Goal: Communication & Community: Answer question/provide support

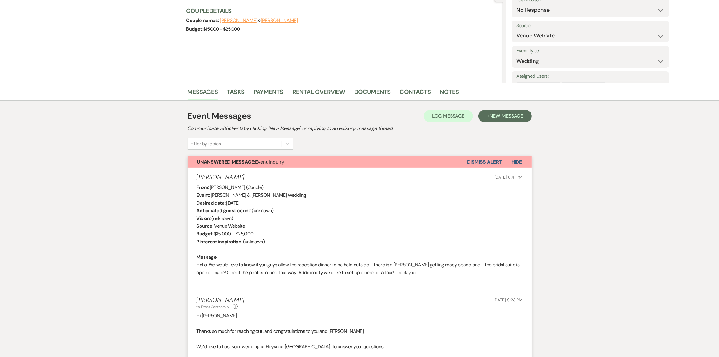
scroll to position [75, 0]
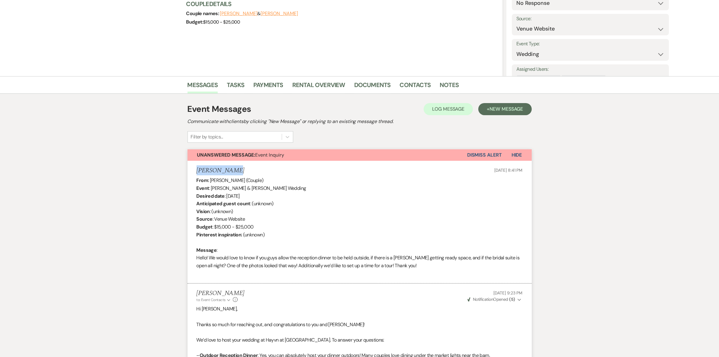
drag, startPoint x: 236, startPoint y: 169, endPoint x: 196, endPoint y: 172, distance: 39.7
click at [197, 172] on div "[PERSON_NAME] [DATE] 8:41 PM" at bounding box center [360, 171] width 326 height 8
copy h5 "[PERSON_NAME]"
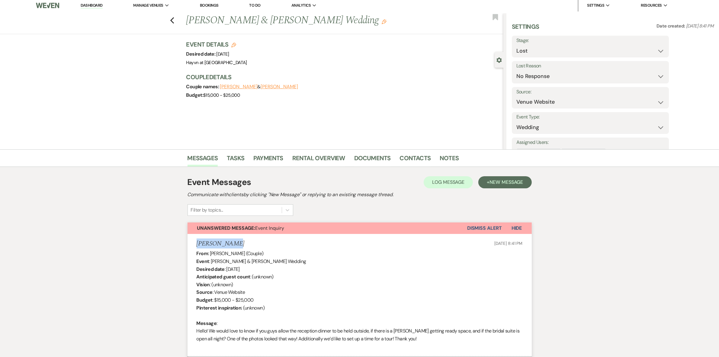
scroll to position [0, 0]
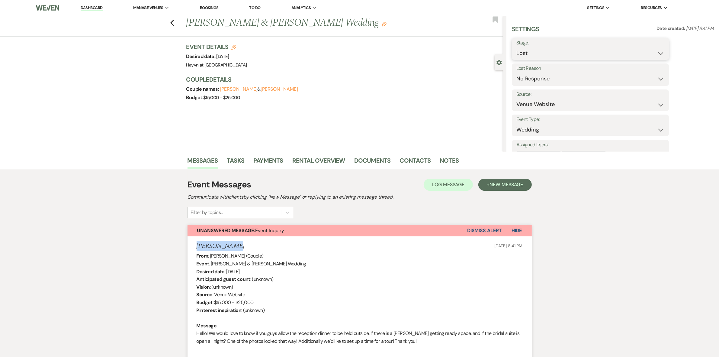
click at [659, 50] on select "Inquiry Follow Up Tour Requested Tour Confirmed Toured Proposal Sent Booked Lost" at bounding box center [590, 53] width 148 height 12
select select "2"
click at [516, 47] on select "Inquiry Follow Up Tour Requested Tour Confirmed Toured Proposal Sent Booked Lost" at bounding box center [590, 53] width 148 height 12
click at [656, 49] on button "Save" at bounding box center [652, 49] width 34 height 12
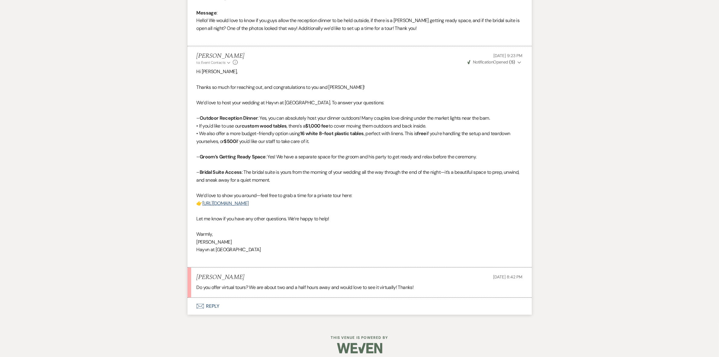
scroll to position [318, 0]
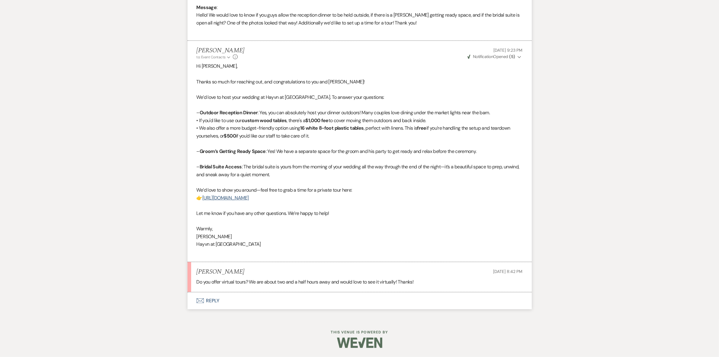
click at [214, 298] on button "Envelope Reply" at bounding box center [360, 300] width 344 height 17
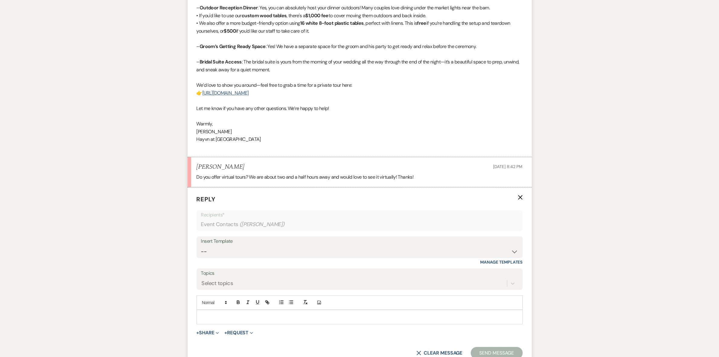
scroll to position [469, 0]
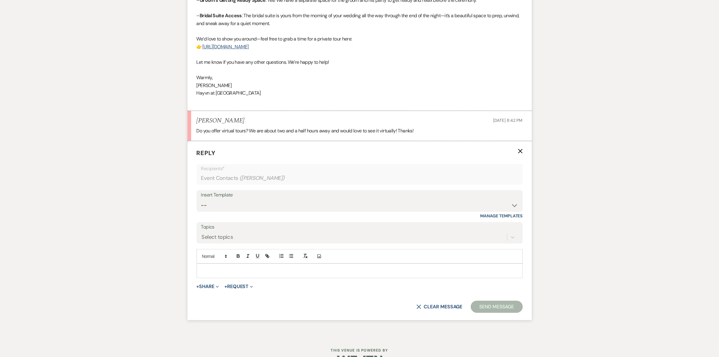
click at [231, 272] on p at bounding box center [359, 270] width 316 height 7
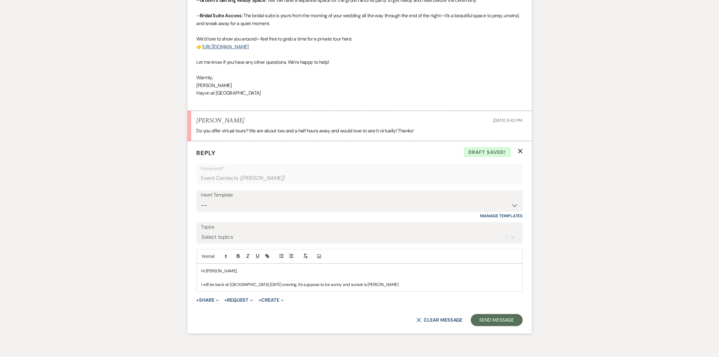
drag, startPoint x: 354, startPoint y: 281, endPoint x: 373, endPoint y: 288, distance: 20.4
click at [373, 288] on div "Hi [PERSON_NAME], I will be back at [GEOGRAPHIC_DATA] [DATE] evening, it's supp…" at bounding box center [360, 277] width 326 height 27
click at [417, 285] on p "I will be back at [GEOGRAPHIC_DATA] [DATE] evening, it's suppose to be sunny an…" at bounding box center [359, 284] width 316 height 7
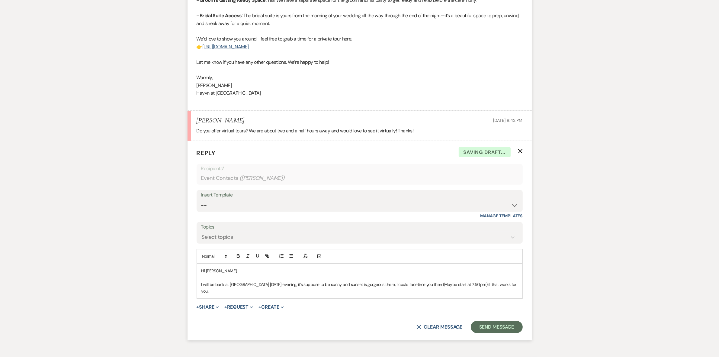
click at [499, 283] on p "I will be back at [GEOGRAPHIC_DATA] [DATE] evening, it's suppose to be sunny an…" at bounding box center [359, 288] width 316 height 14
click at [454, 285] on p "I will be back at [GEOGRAPHIC_DATA] [DATE] evening, it's suppose to be sunny an…" at bounding box center [359, 288] width 316 height 14
click at [499, 284] on p "I will be back at [GEOGRAPHIC_DATA] [DATE] evening, it's suppose to be sunny an…" at bounding box center [359, 288] width 316 height 14
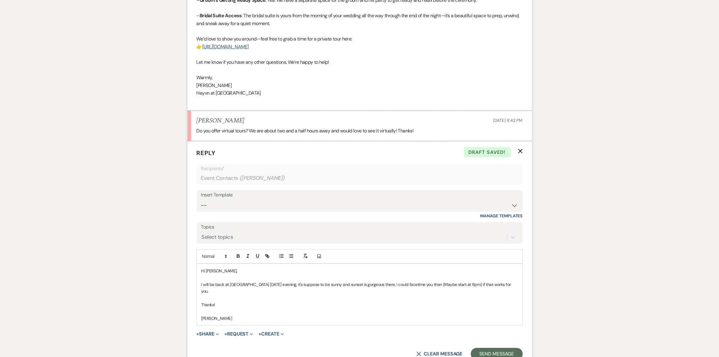
click at [200, 284] on div "Hi [PERSON_NAME], I will be back at [GEOGRAPHIC_DATA] [DATE] evening, it's supp…" at bounding box center [360, 294] width 326 height 61
click at [405, 284] on p "Oh yes, certainly we could do that. I will be back at [GEOGRAPHIC_DATA] [DATE] …" at bounding box center [359, 288] width 316 height 14
click at [438, 284] on p "Oh yes, certainly we could do that. I will be back at [GEOGRAPHIC_DATA] [DATE] …" at bounding box center [359, 288] width 316 height 14
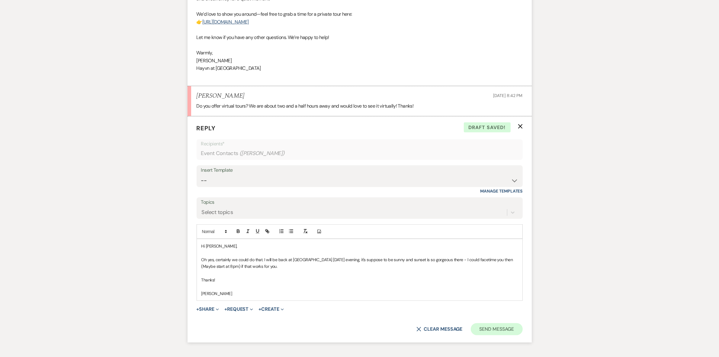
scroll to position [507, 0]
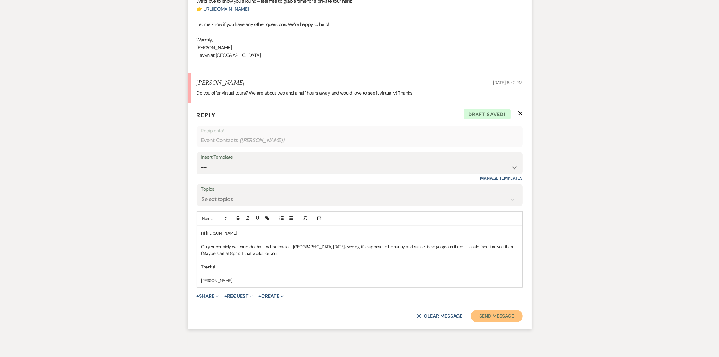
click at [500, 315] on button "Send Message" at bounding box center [497, 316] width 52 height 12
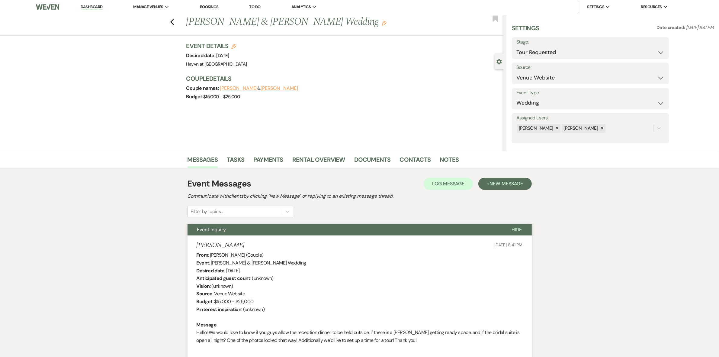
scroll to position [0, 0]
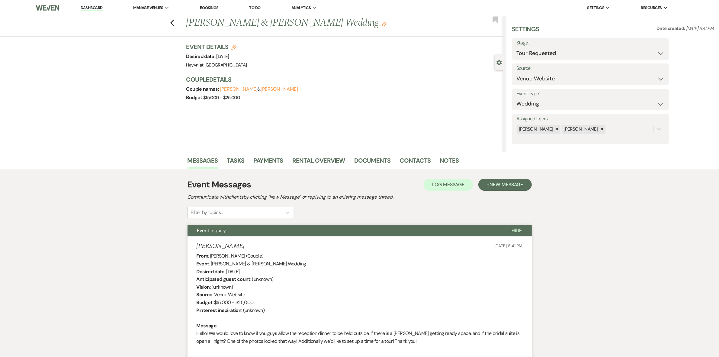
click at [94, 10] on link "Dashboard" at bounding box center [92, 8] width 22 height 6
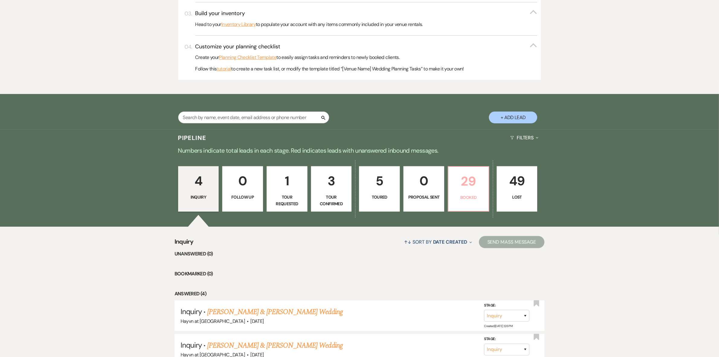
click at [464, 171] on p "29" at bounding box center [468, 181] width 33 height 20
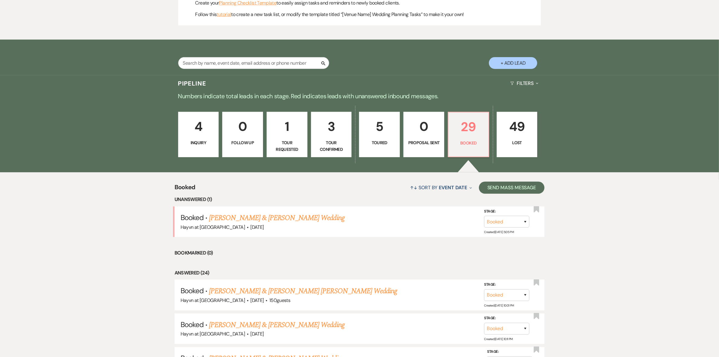
scroll to position [377, 0]
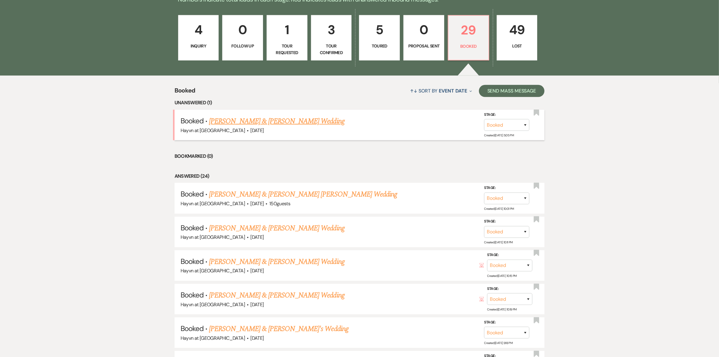
click at [272, 121] on link "[PERSON_NAME] & [PERSON_NAME] Wedding" at bounding box center [276, 121] width 135 height 11
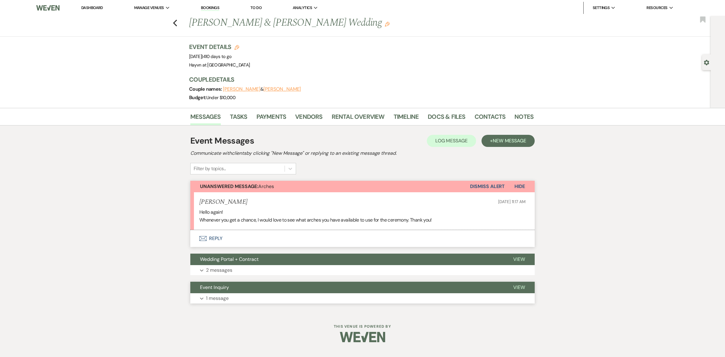
click at [204, 296] on button "Expand 1 message" at bounding box center [362, 298] width 344 height 10
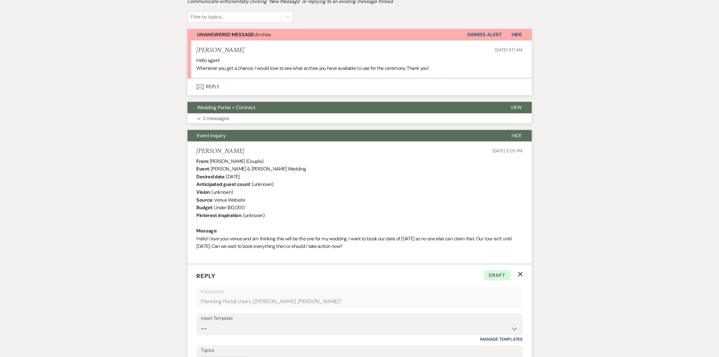
scroll to position [151, 0]
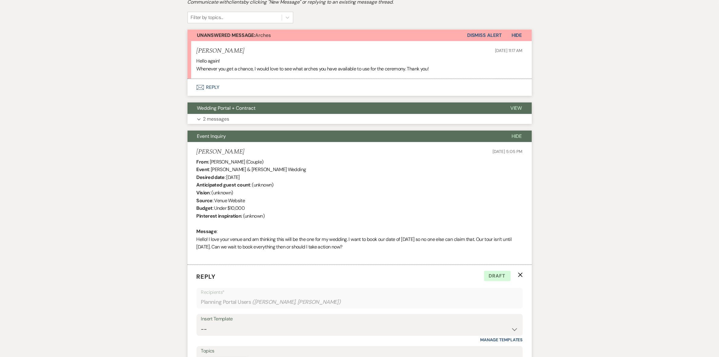
click at [196, 117] on button "Expand 2 messages" at bounding box center [360, 119] width 344 height 10
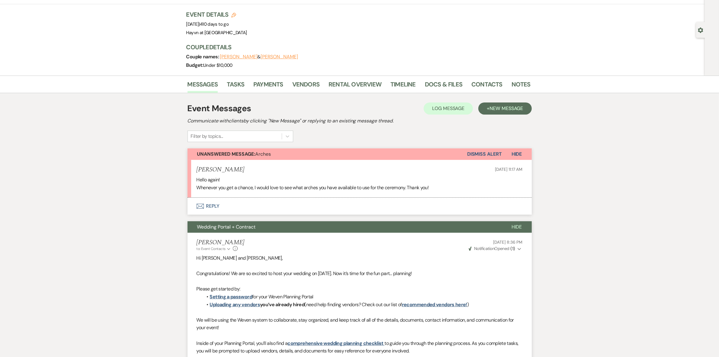
scroll to position [0, 0]
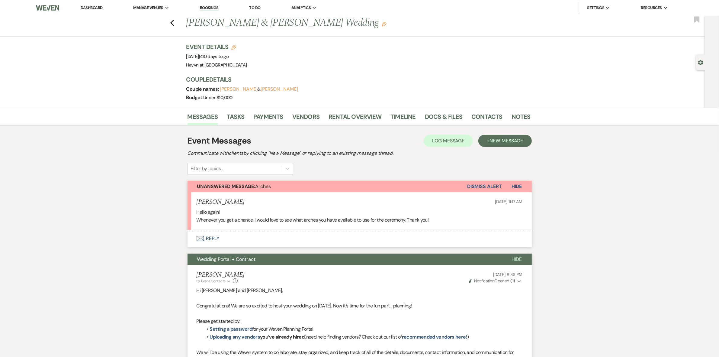
click at [218, 238] on button "Envelope Reply" at bounding box center [360, 238] width 344 height 17
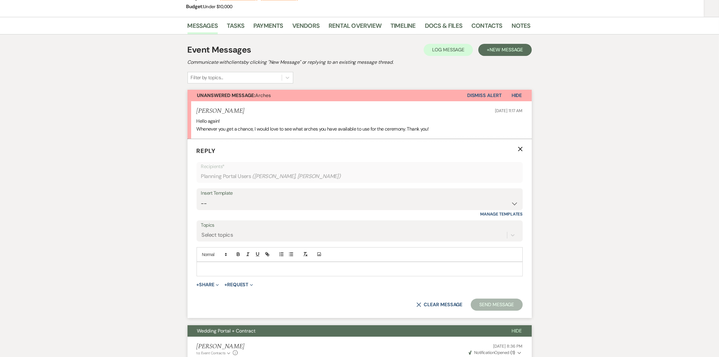
scroll to position [189, 0]
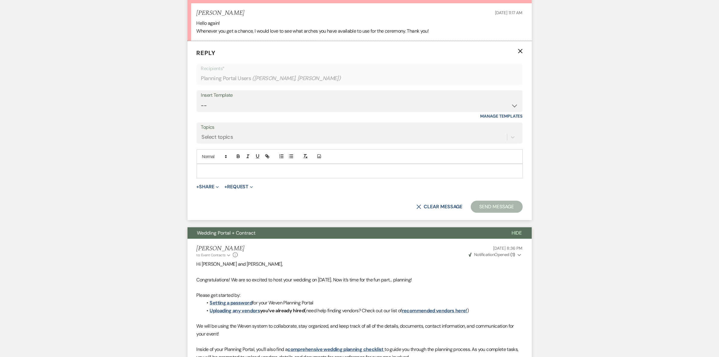
click at [220, 175] on div at bounding box center [360, 171] width 326 height 14
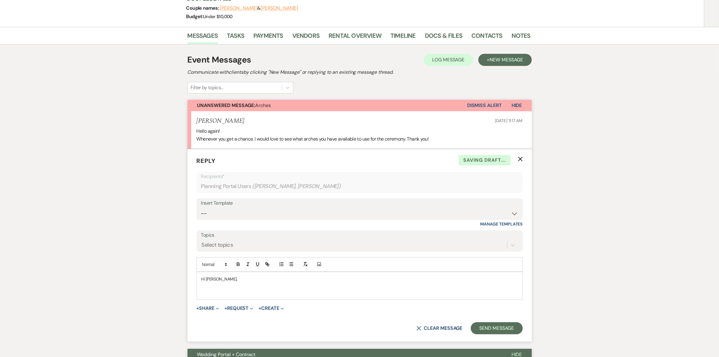
scroll to position [38, 0]
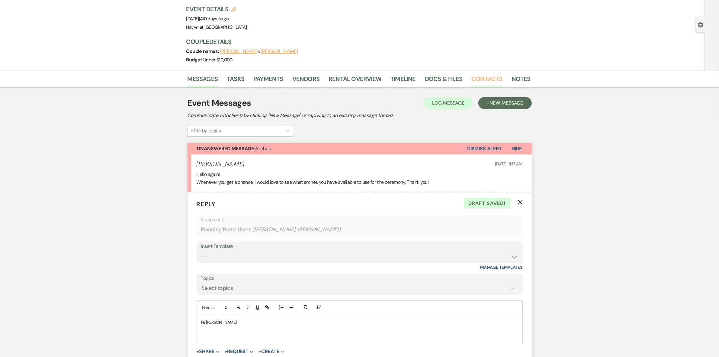
click at [475, 77] on link "Contacts" at bounding box center [486, 80] width 31 height 13
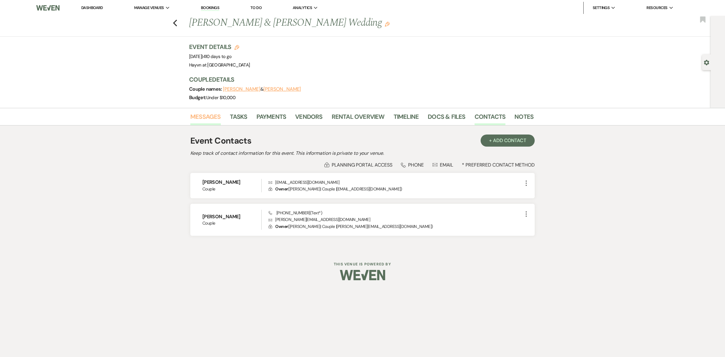
click at [204, 117] on link "Messages" at bounding box center [205, 118] width 31 height 13
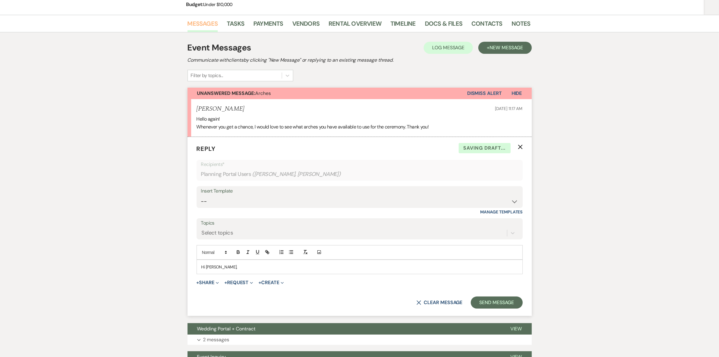
scroll to position [151, 0]
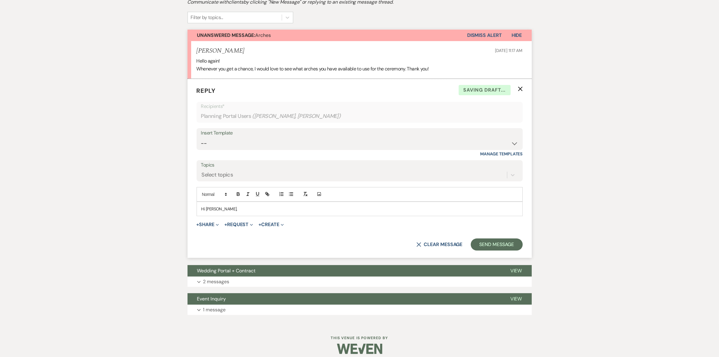
click at [246, 206] on p "Hi [PERSON_NAME]," at bounding box center [359, 208] width 316 height 7
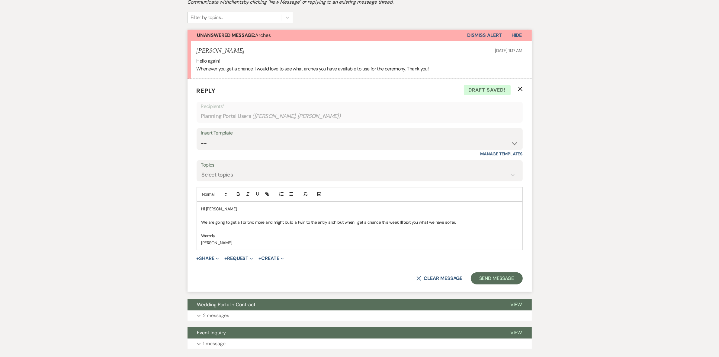
click at [334, 223] on p "We are going to get a 1 or two more and might build a twin to the entry arch bu…" at bounding box center [359, 222] width 316 height 7
drag, startPoint x: 488, startPoint y: 275, endPoint x: 485, endPoint y: 249, distance: 26.4
click at [490, 274] on button "Send Message" at bounding box center [497, 278] width 52 height 12
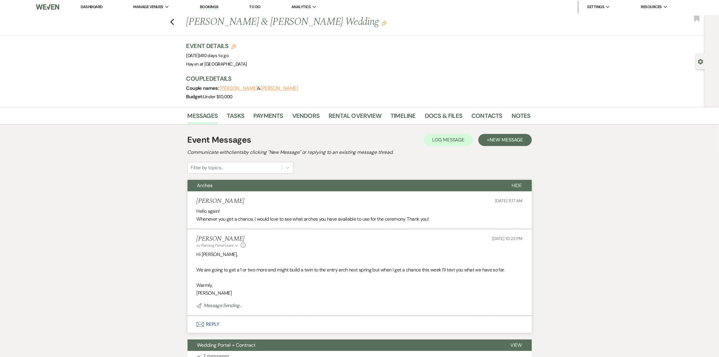
scroll to position [0, 0]
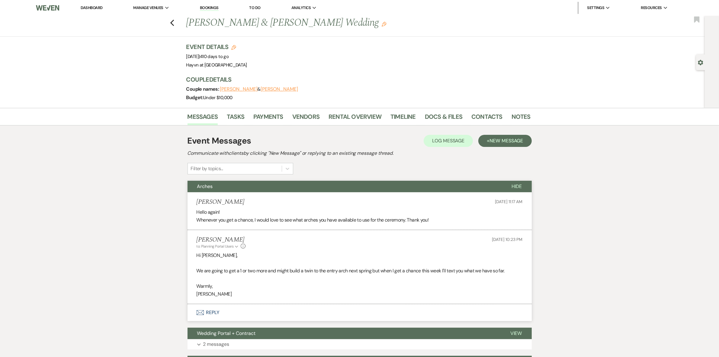
click at [100, 8] on link "Dashboard" at bounding box center [92, 7] width 22 height 5
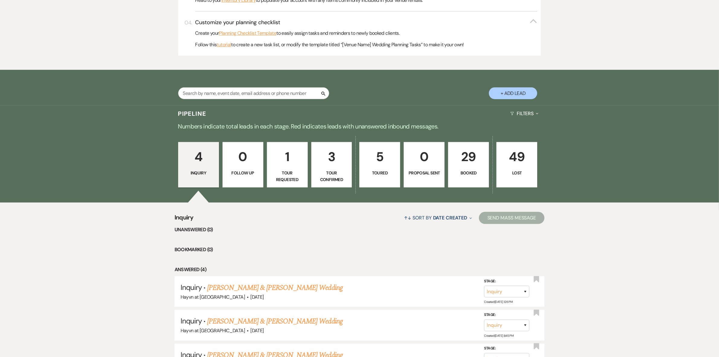
scroll to position [350, 0]
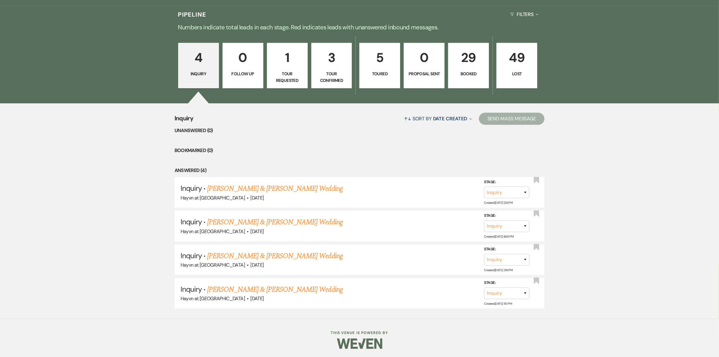
click at [478, 61] on p "29" at bounding box center [468, 57] width 33 height 20
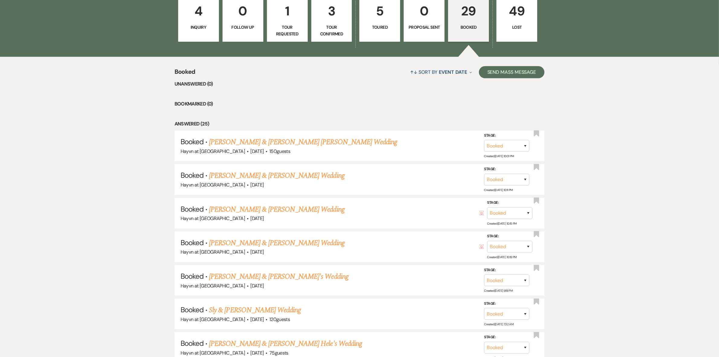
scroll to position [501, 0]
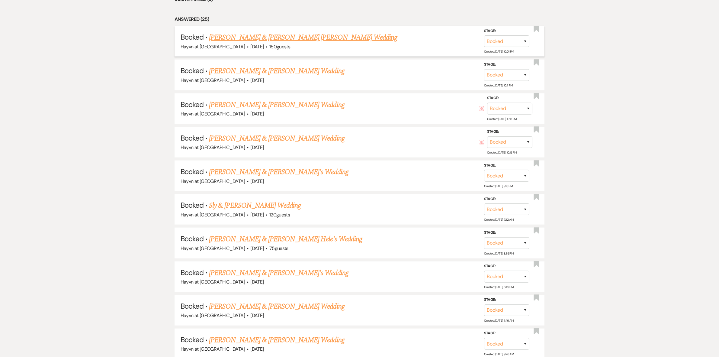
click at [304, 35] on link "[PERSON_NAME] & [PERSON_NAME] [PERSON_NAME] Wedding" at bounding box center [303, 37] width 188 height 11
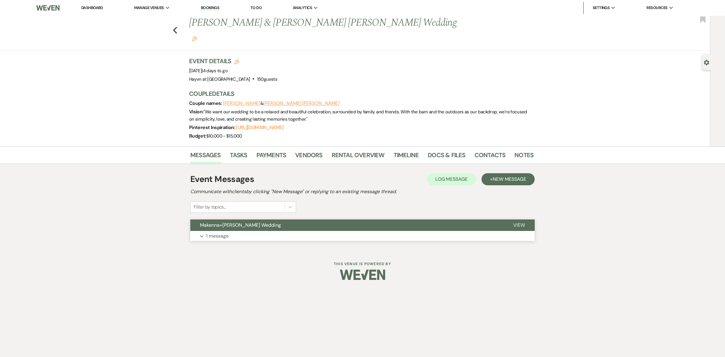
click at [204, 231] on button "Expand 1 message" at bounding box center [362, 236] width 344 height 10
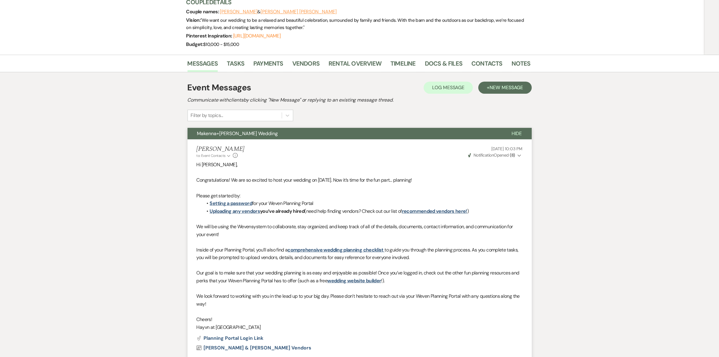
scroll to position [33, 0]
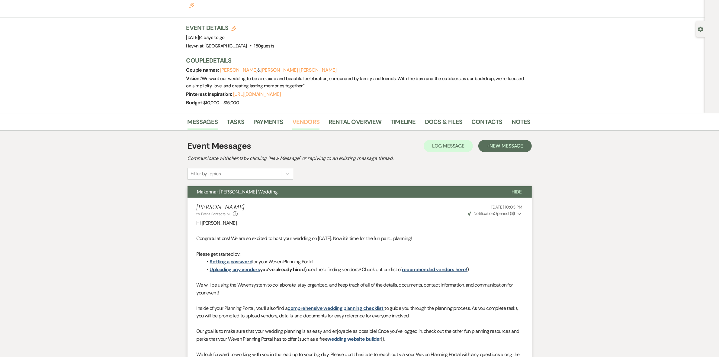
click at [303, 117] on link "Vendors" at bounding box center [305, 123] width 27 height 13
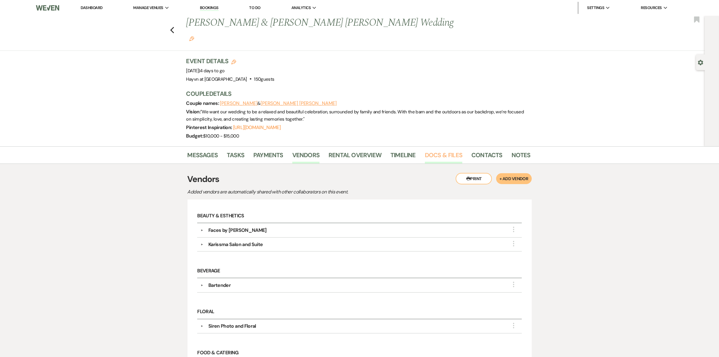
click at [440, 150] on link "Docs & Files" at bounding box center [443, 156] width 37 height 13
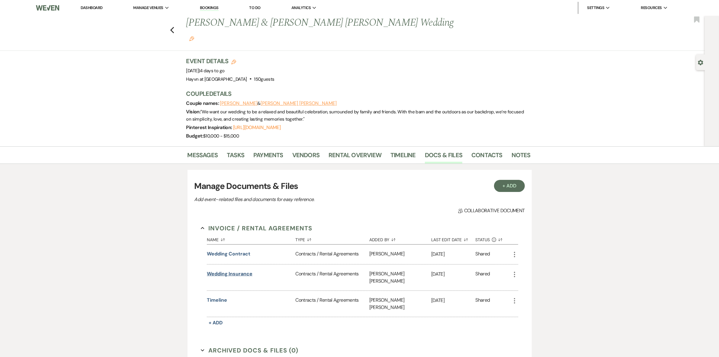
click at [235, 270] on button "Wedding Insurance" at bounding box center [230, 273] width 46 height 7
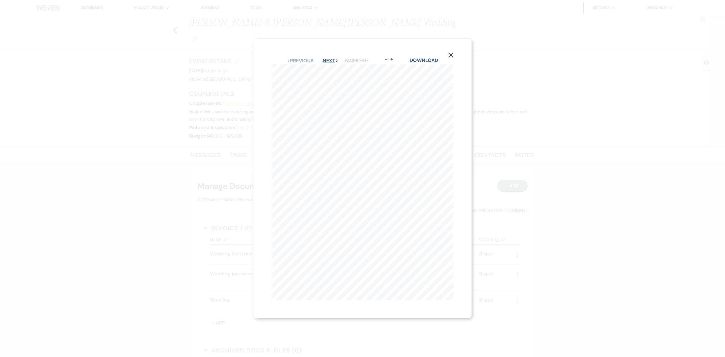
click at [327, 58] on button "Next Next" at bounding box center [331, 60] width 16 height 5
click at [327, 58] on button "Next Next" at bounding box center [330, 60] width 16 height 5
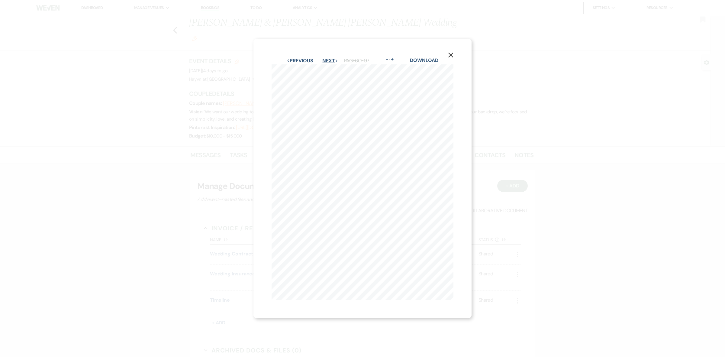
click at [327, 58] on button "Next Next" at bounding box center [330, 60] width 16 height 5
click at [327, 58] on button "Next Next" at bounding box center [331, 60] width 16 height 5
click at [292, 58] on button "Previous Previous" at bounding box center [300, 60] width 26 height 5
click at [328, 58] on button "Next Next" at bounding box center [331, 60] width 16 height 5
click at [328, 58] on button "Next Next" at bounding box center [330, 60] width 16 height 5
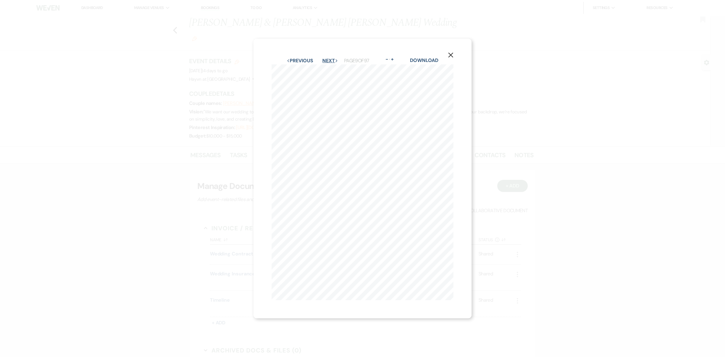
click at [328, 58] on button "Next Next" at bounding box center [330, 60] width 16 height 5
click at [453, 52] on icon "X" at bounding box center [450, 54] width 5 height 5
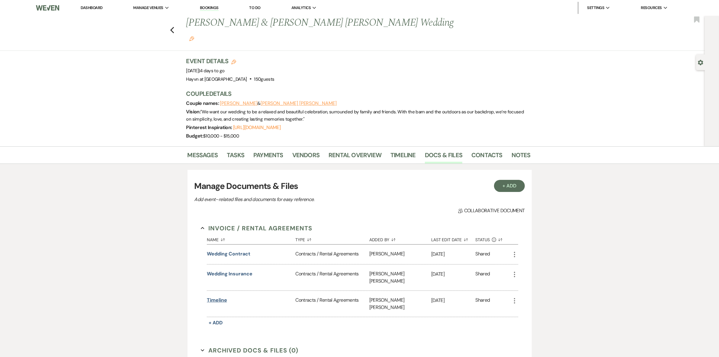
click at [220, 296] on button "Timeline" at bounding box center [217, 299] width 20 height 7
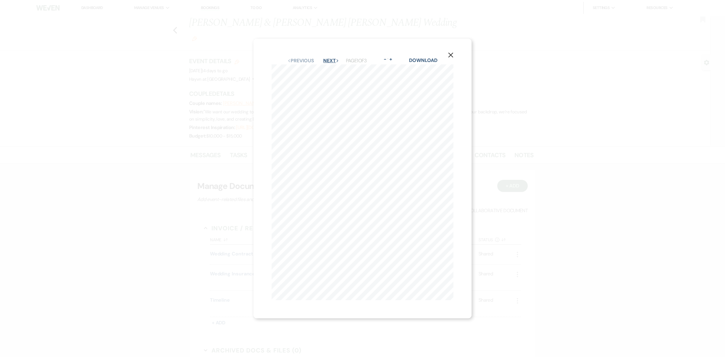
click at [332, 58] on button "Next Next" at bounding box center [331, 60] width 16 height 5
click at [451, 52] on icon "X" at bounding box center [450, 54] width 5 height 5
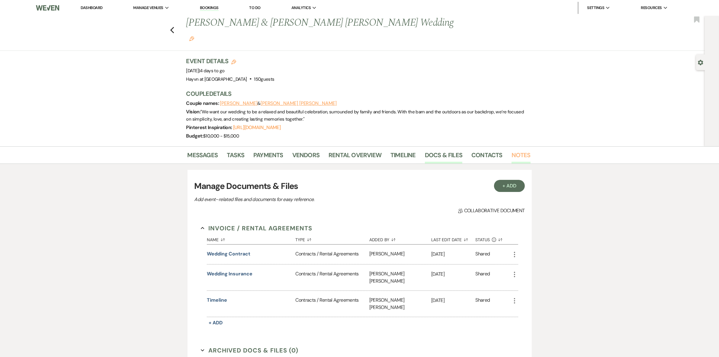
click at [513, 150] on link "Notes" at bounding box center [521, 156] width 19 height 13
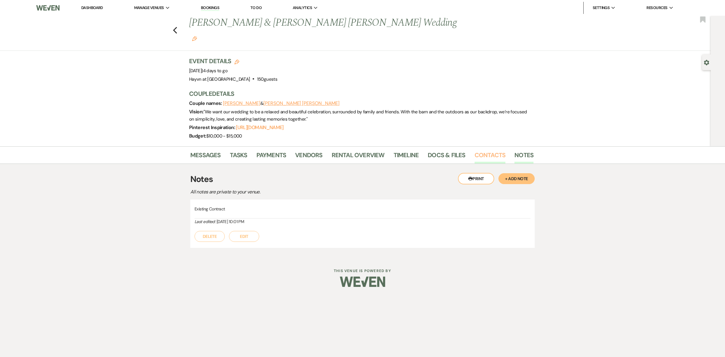
click at [478, 150] on link "Contacts" at bounding box center [489, 156] width 31 height 13
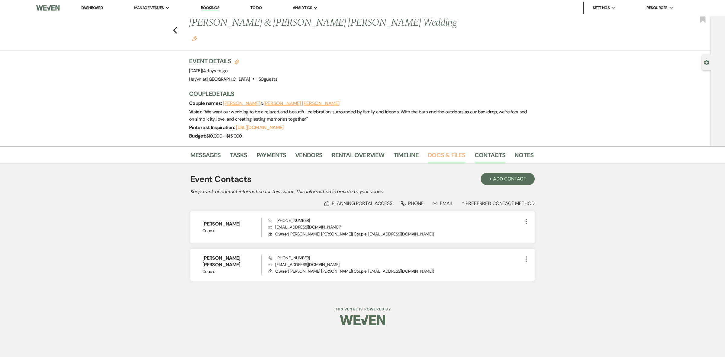
click at [437, 150] on link "Docs & Files" at bounding box center [446, 156] width 37 height 13
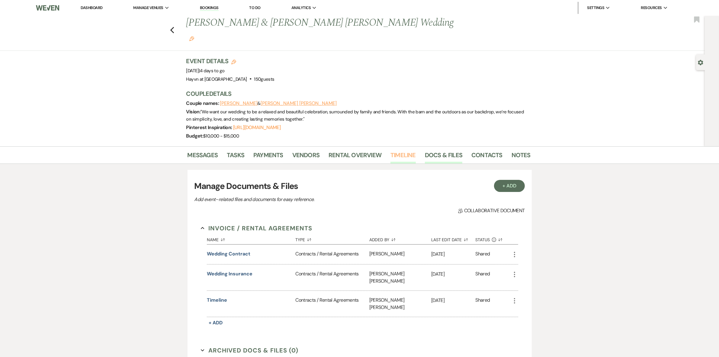
drag, startPoint x: 403, startPoint y: 140, endPoint x: 398, endPoint y: 141, distance: 5.3
click at [402, 150] on link "Timeline" at bounding box center [402, 156] width 25 height 13
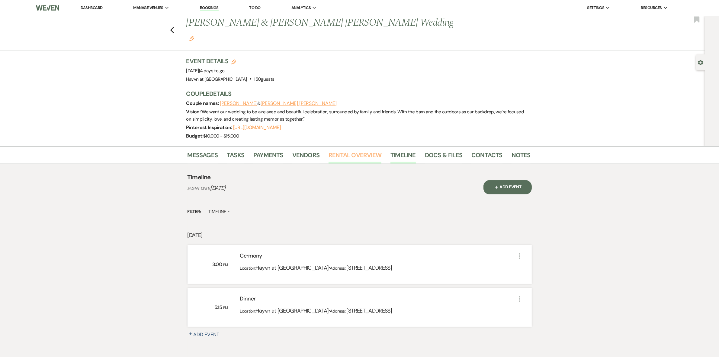
click at [351, 150] on link "Rental Overview" at bounding box center [355, 156] width 53 height 13
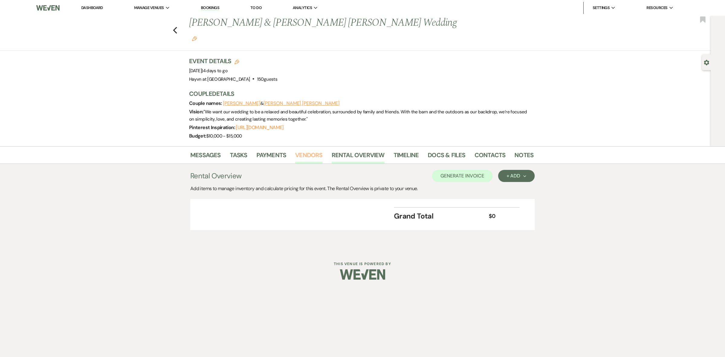
click at [299, 150] on link "Vendors" at bounding box center [308, 156] width 27 height 13
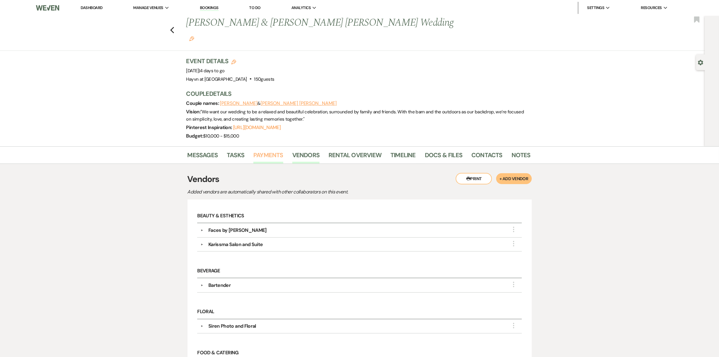
click at [278, 150] on link "Payments" at bounding box center [268, 156] width 30 height 13
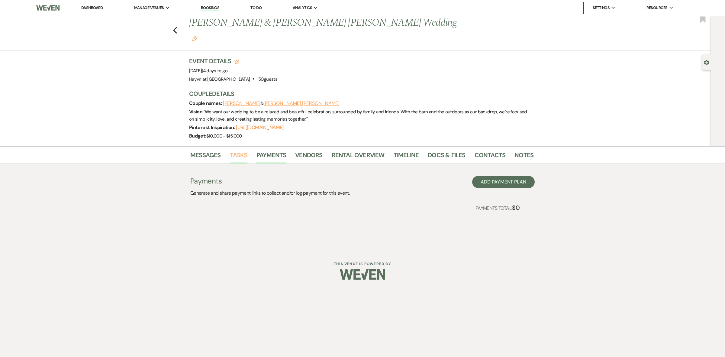
click at [242, 150] on link "Tasks" at bounding box center [239, 156] width 18 height 13
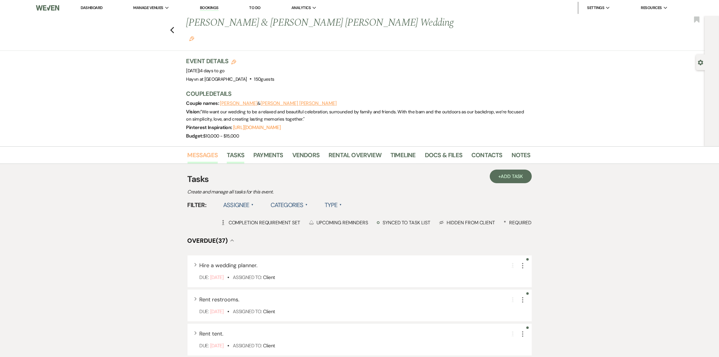
click at [203, 150] on link "Messages" at bounding box center [203, 156] width 31 height 13
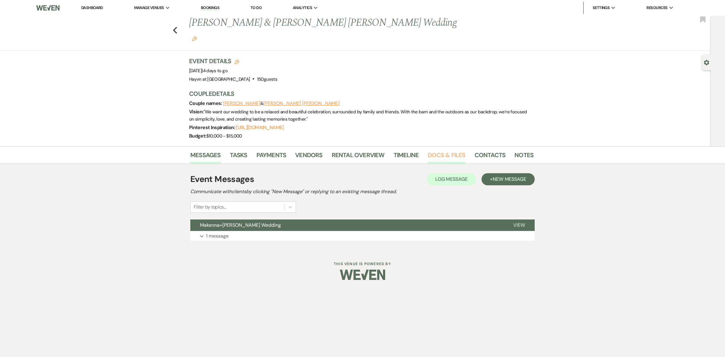
click at [451, 150] on link "Docs & Files" at bounding box center [446, 156] width 37 height 13
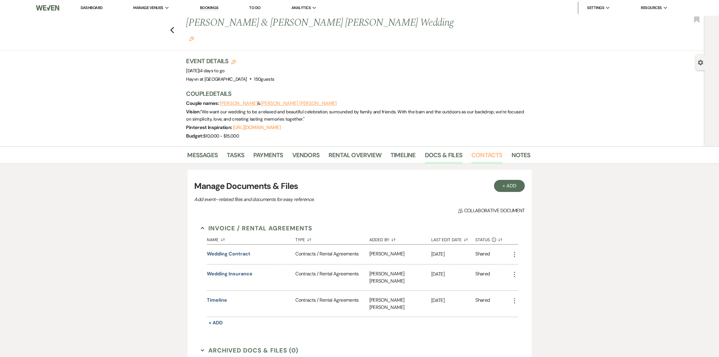
click at [477, 150] on link "Contacts" at bounding box center [486, 156] width 31 height 13
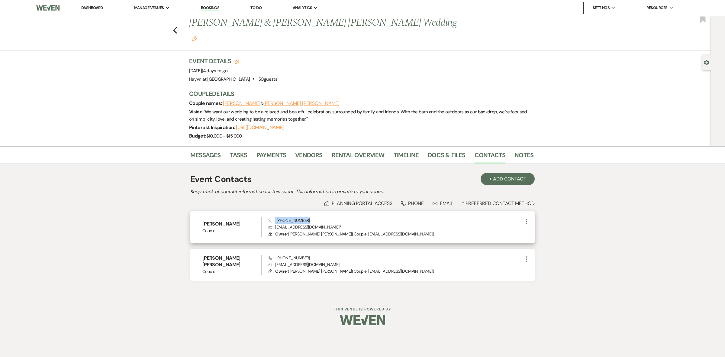
drag, startPoint x: 308, startPoint y: 204, endPoint x: 272, endPoint y: 204, distance: 35.9
click at [272, 217] on div "Phone [PHONE_NUMBER] Envelope [EMAIL_ADDRESS][DOMAIN_NAME] * Lock Owner ( [PERS…" at bounding box center [395, 227] width 254 height 20
copy span "[PHONE_NUMBER]"
click at [92, 7] on link "Dashboard" at bounding box center [92, 7] width 22 height 5
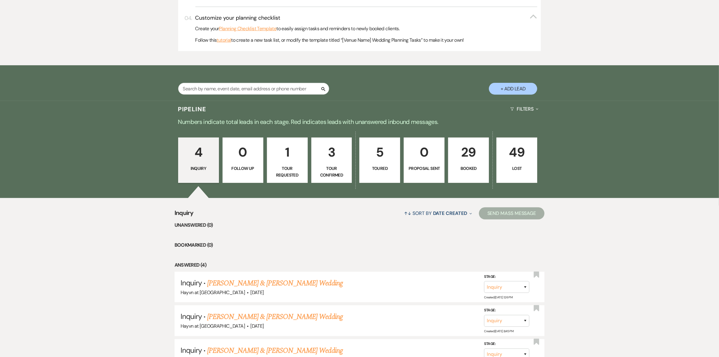
scroll to position [340, 0]
